Goal: Information Seeking & Learning: Understand process/instructions

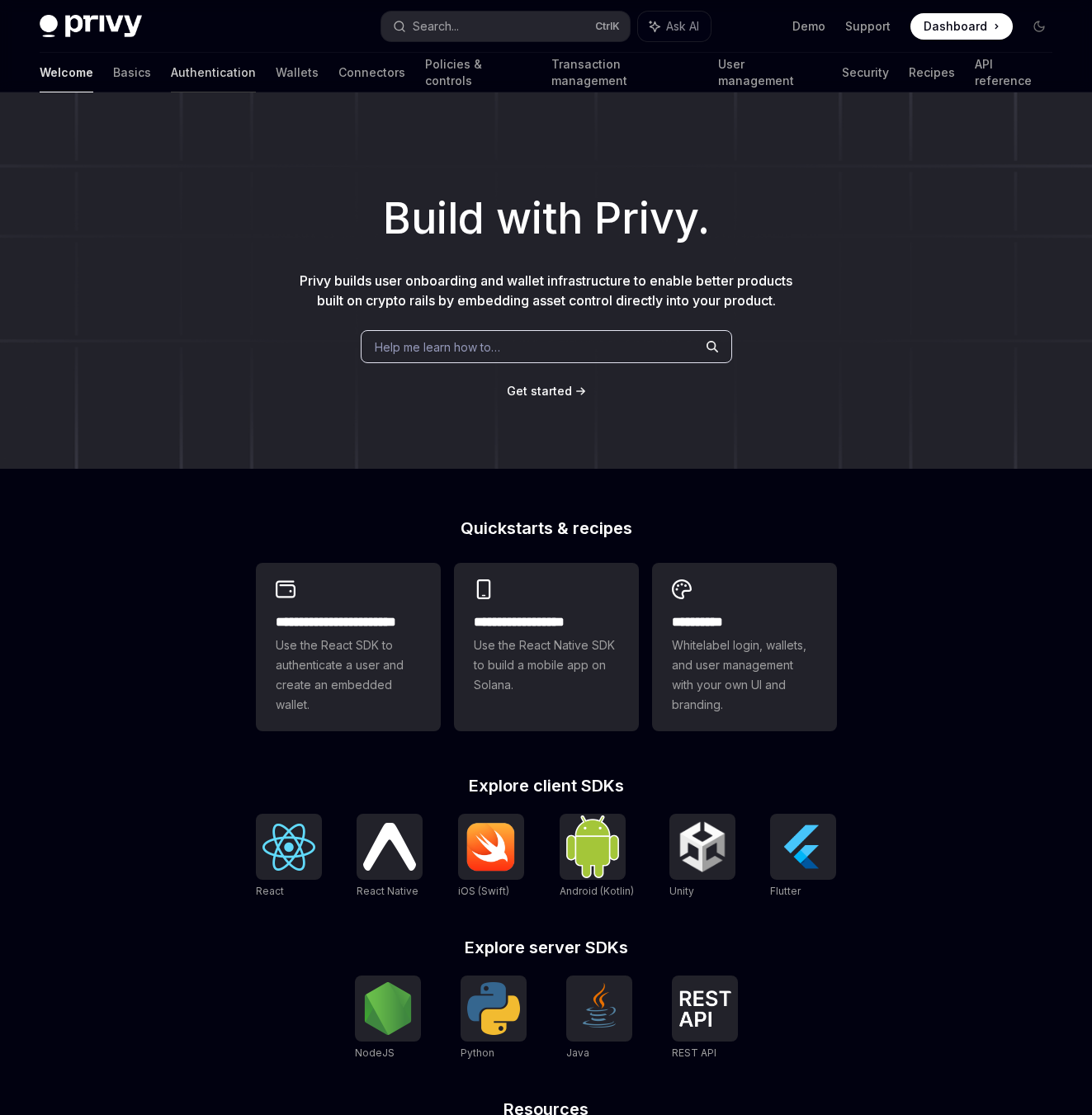
click at [171, 76] on link "Authentication" at bounding box center [213, 73] width 85 height 39
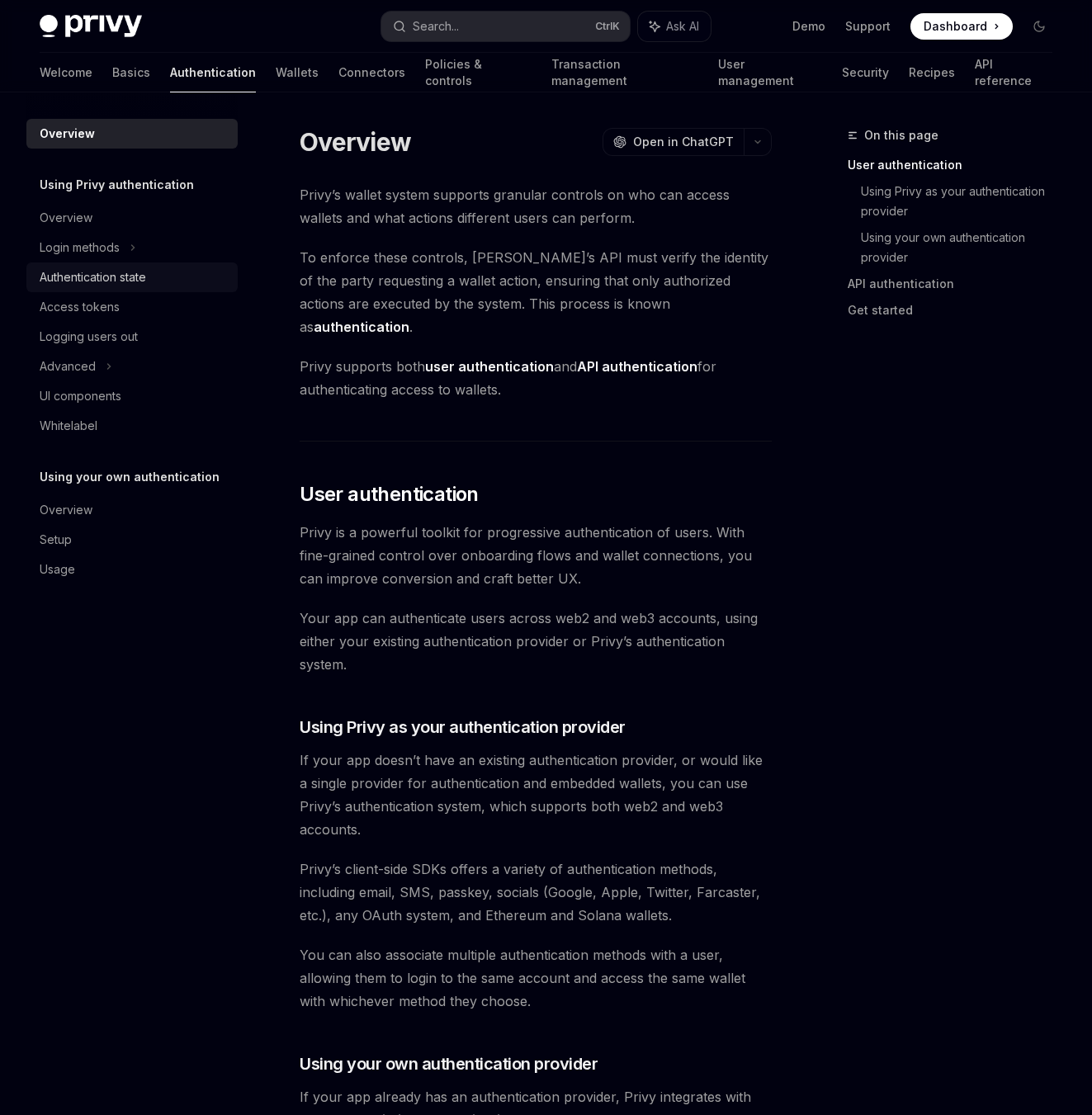
click at [144, 286] on div "Authentication state" at bounding box center [92, 277] width 107 height 20
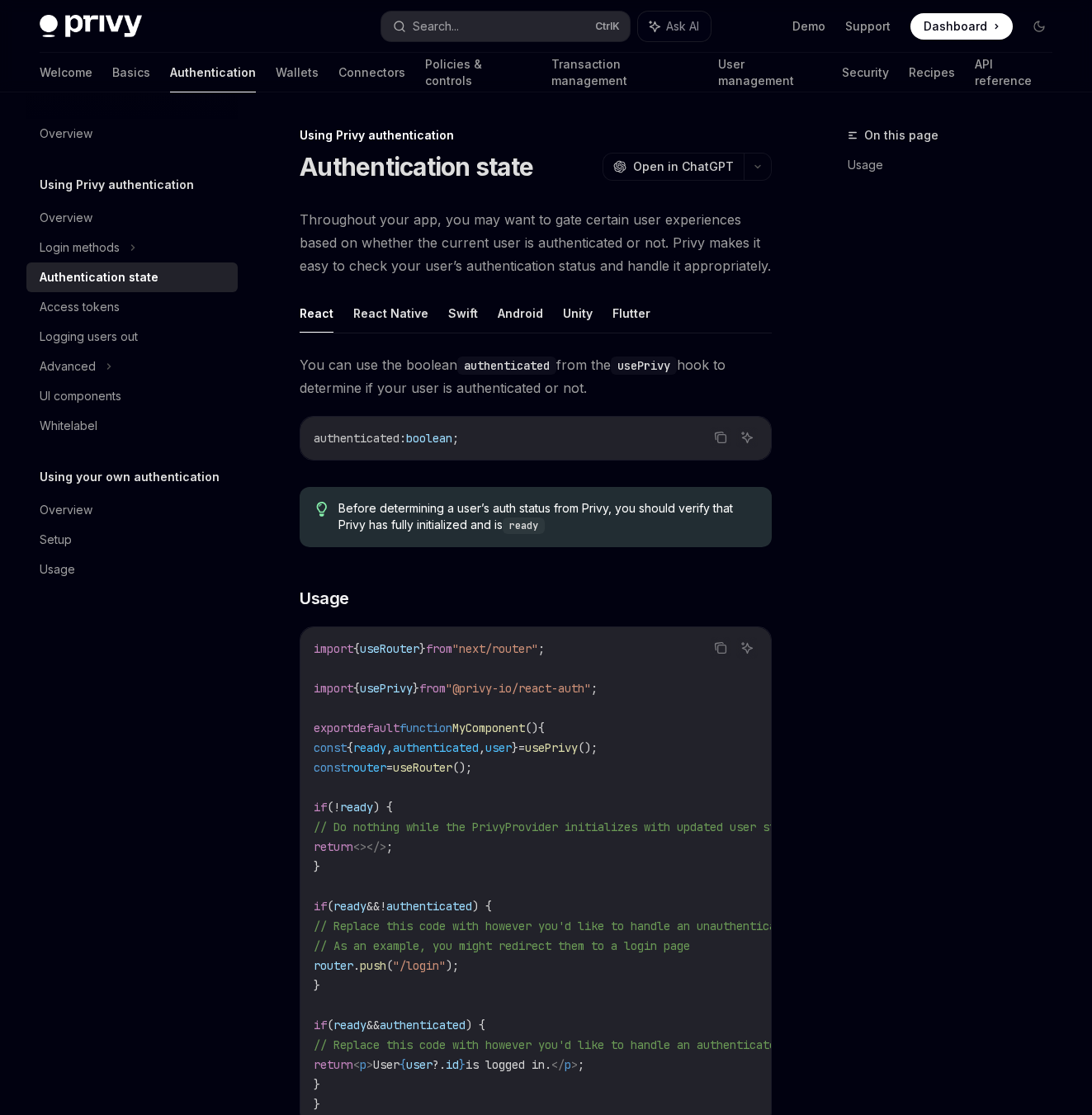
type textarea "*"
click at [117, 369] on div "Advanced" at bounding box center [132, 366] width 212 height 30
click at [426, 25] on div "Search..." at bounding box center [436, 26] width 47 height 20
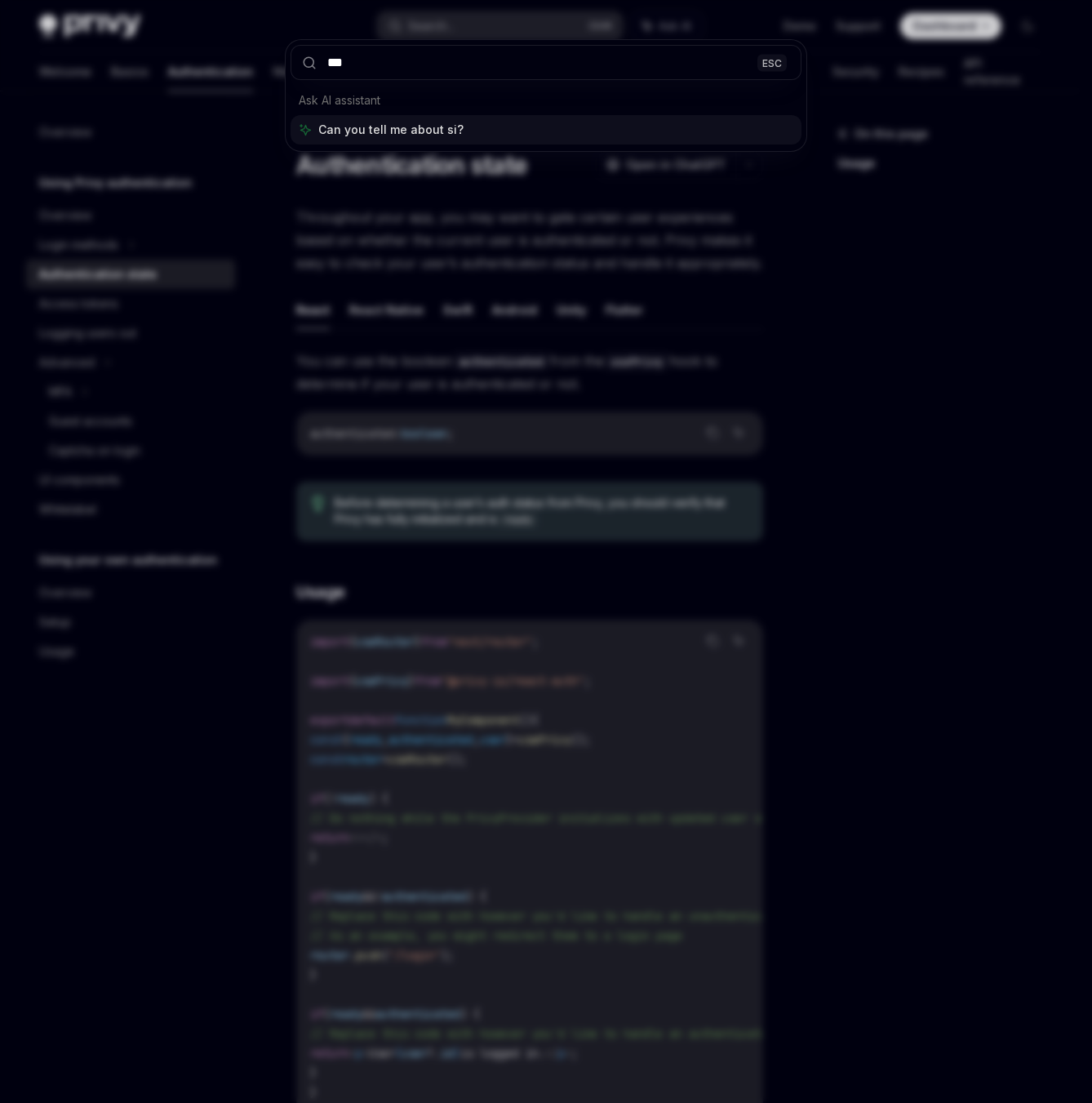
type input "****"
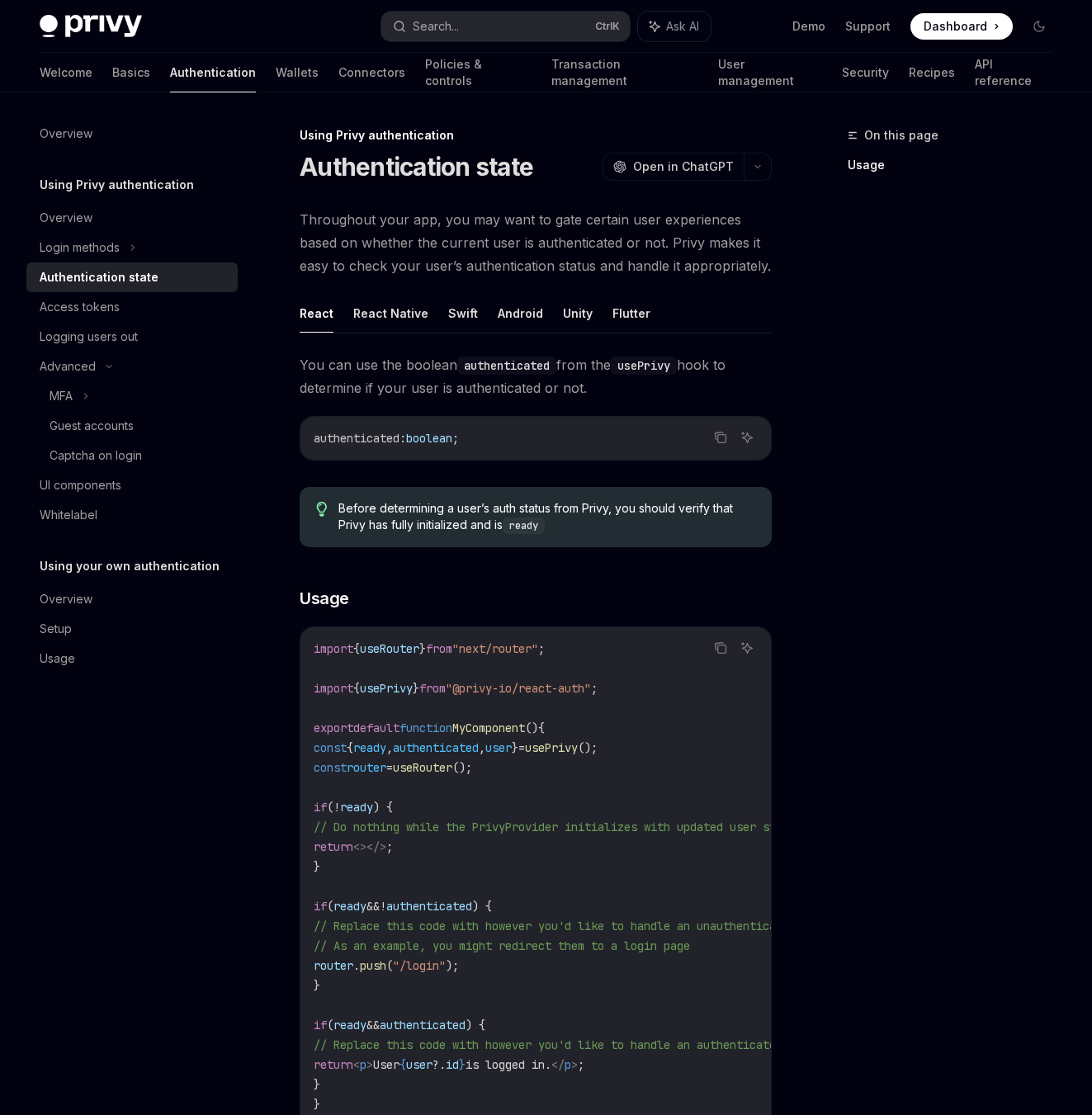
scroll to position [92, 0]
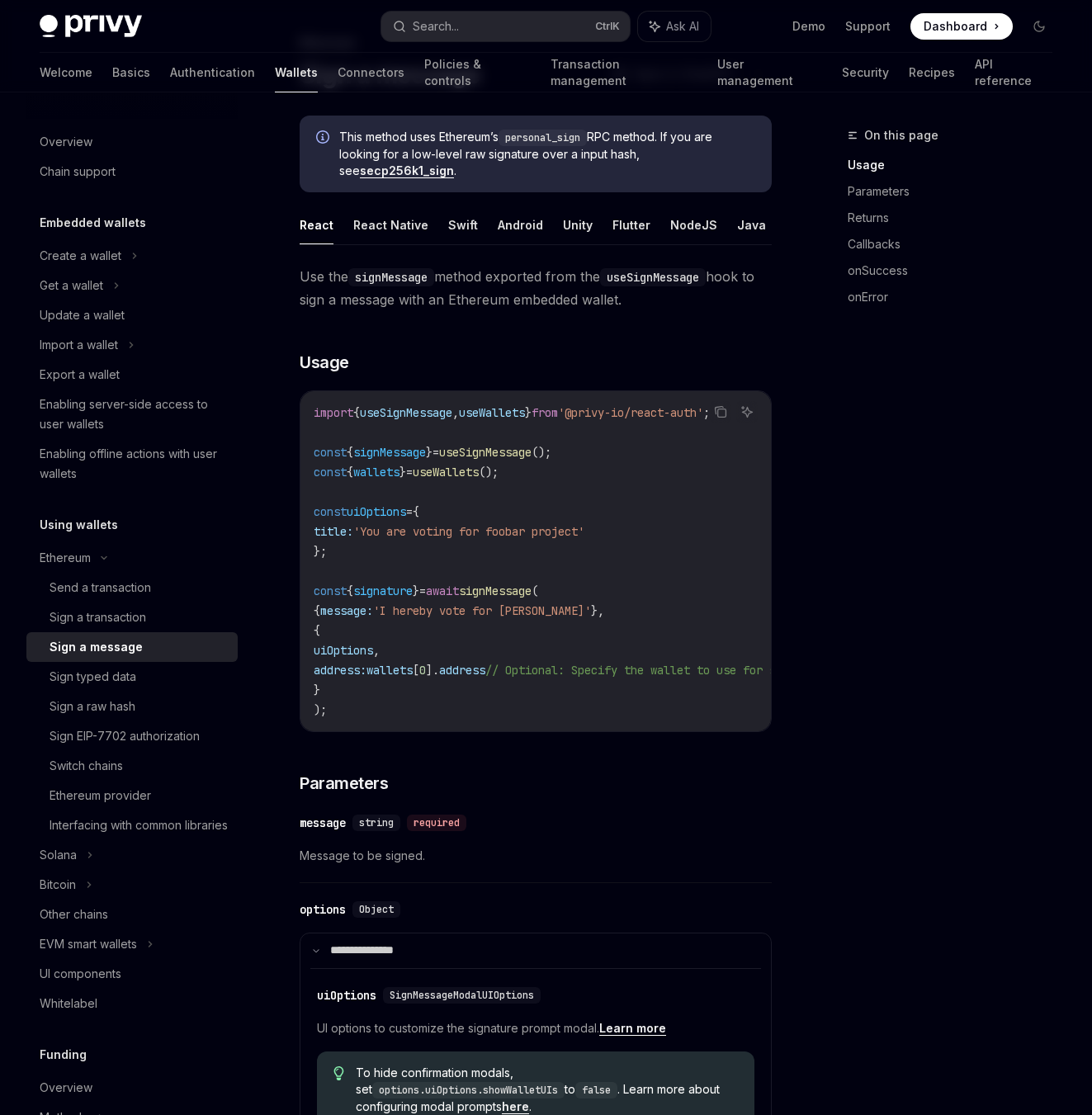
click at [572, 866] on span "Message to be signed." at bounding box center [535, 856] width 472 height 20
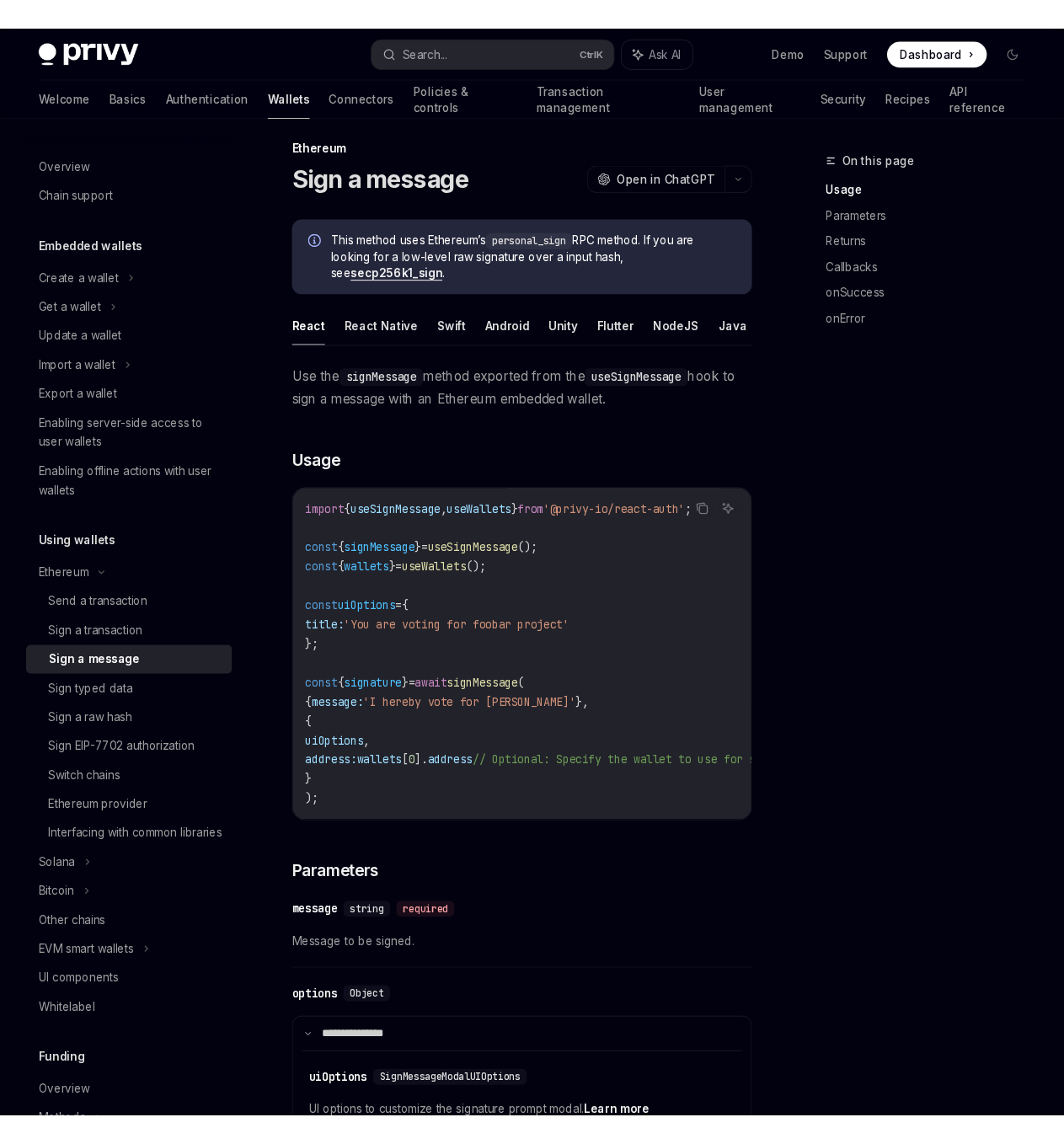
scroll to position [0, 0]
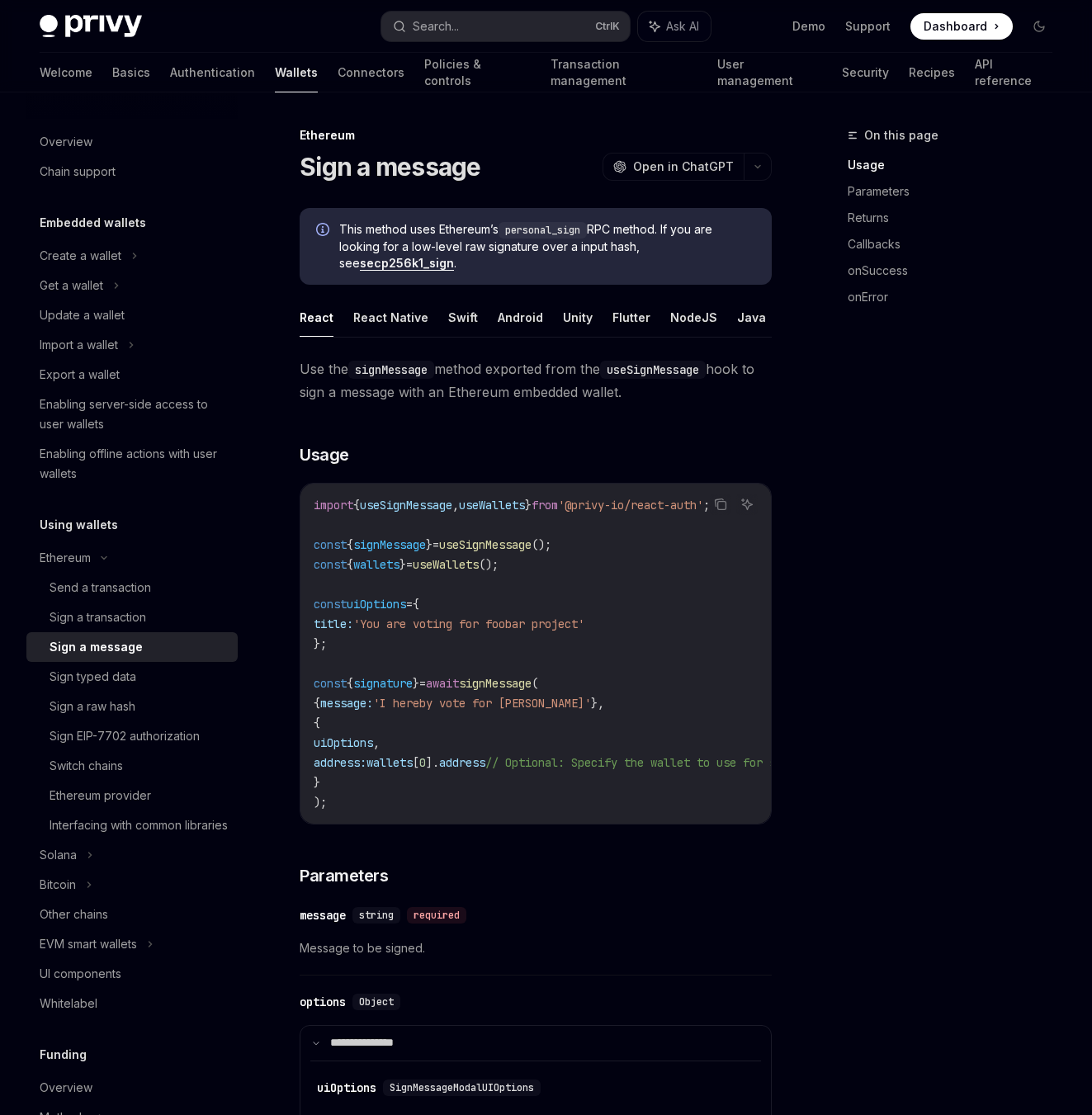
type textarea "*"
